Goal: Information Seeking & Learning: Find specific fact

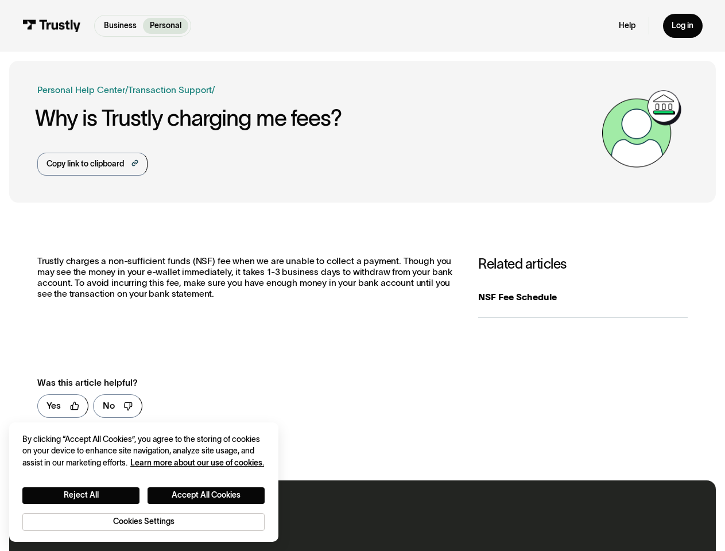
click at [362, 276] on p "Trustly charges a non-sufficient funds (NSF) fee when we are unable to collect …" at bounding box center [246, 277] width 418 height 43
click at [92, 164] on div "Copy link to clipboard" at bounding box center [84, 164] width 77 height 12
click at [63, 406] on link "Yes" at bounding box center [63, 406] width 52 height 24
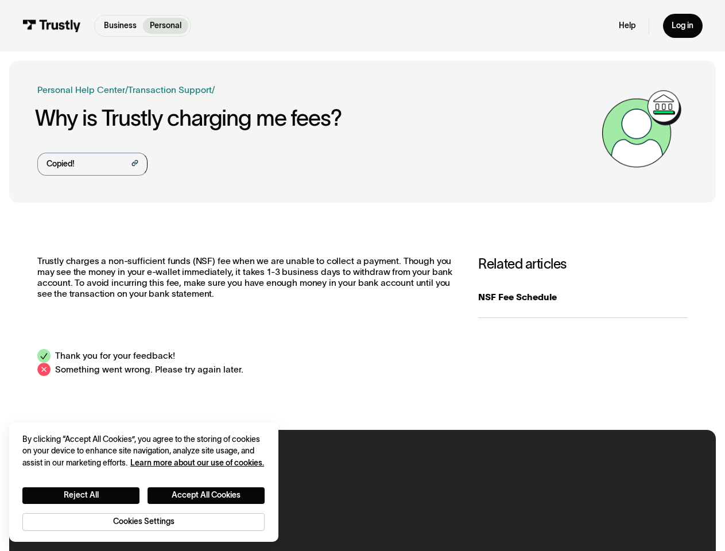
click at [117, 406] on div "**********" at bounding box center [362, 316] width 707 height 210
click at [81, 495] on button "Reject All" at bounding box center [80, 495] width 117 height 17
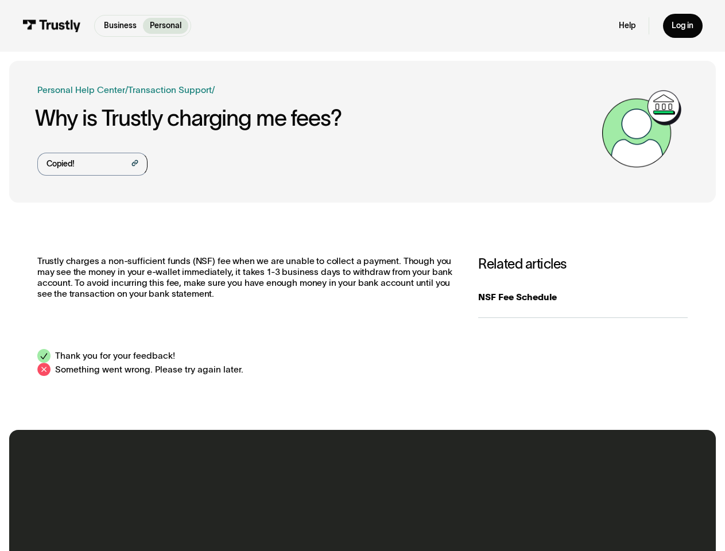
click at [207, 495] on button "Accept All Cookies" at bounding box center [206, 495] width 117 height 17
click at [144, 521] on div "Contact our North American support team We’re here for you 24/7 via chat, text,…" at bounding box center [362, 512] width 707 height 165
